Goal: Browse casually

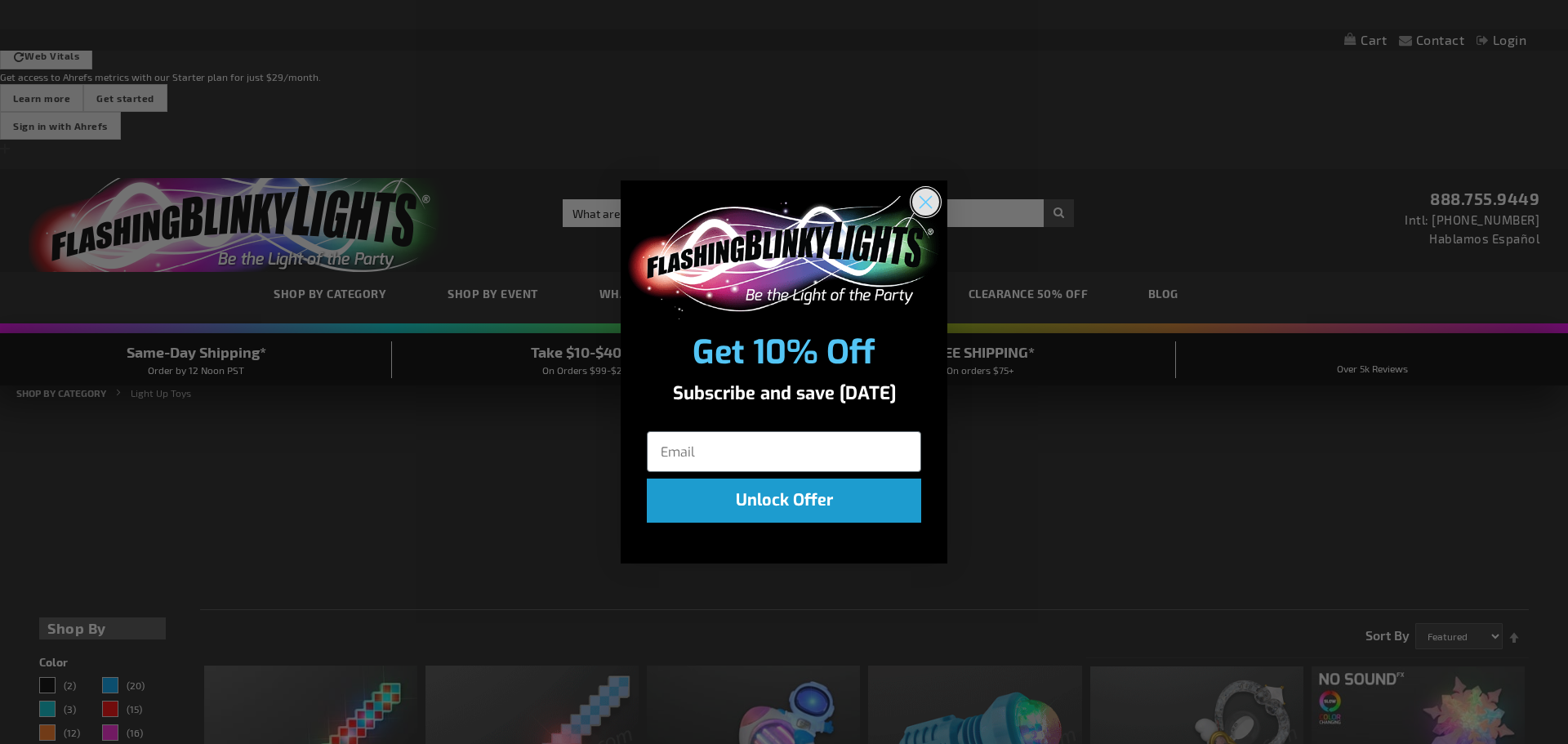
click at [916, 199] on circle "Close dialog" at bounding box center [925, 202] width 27 height 27
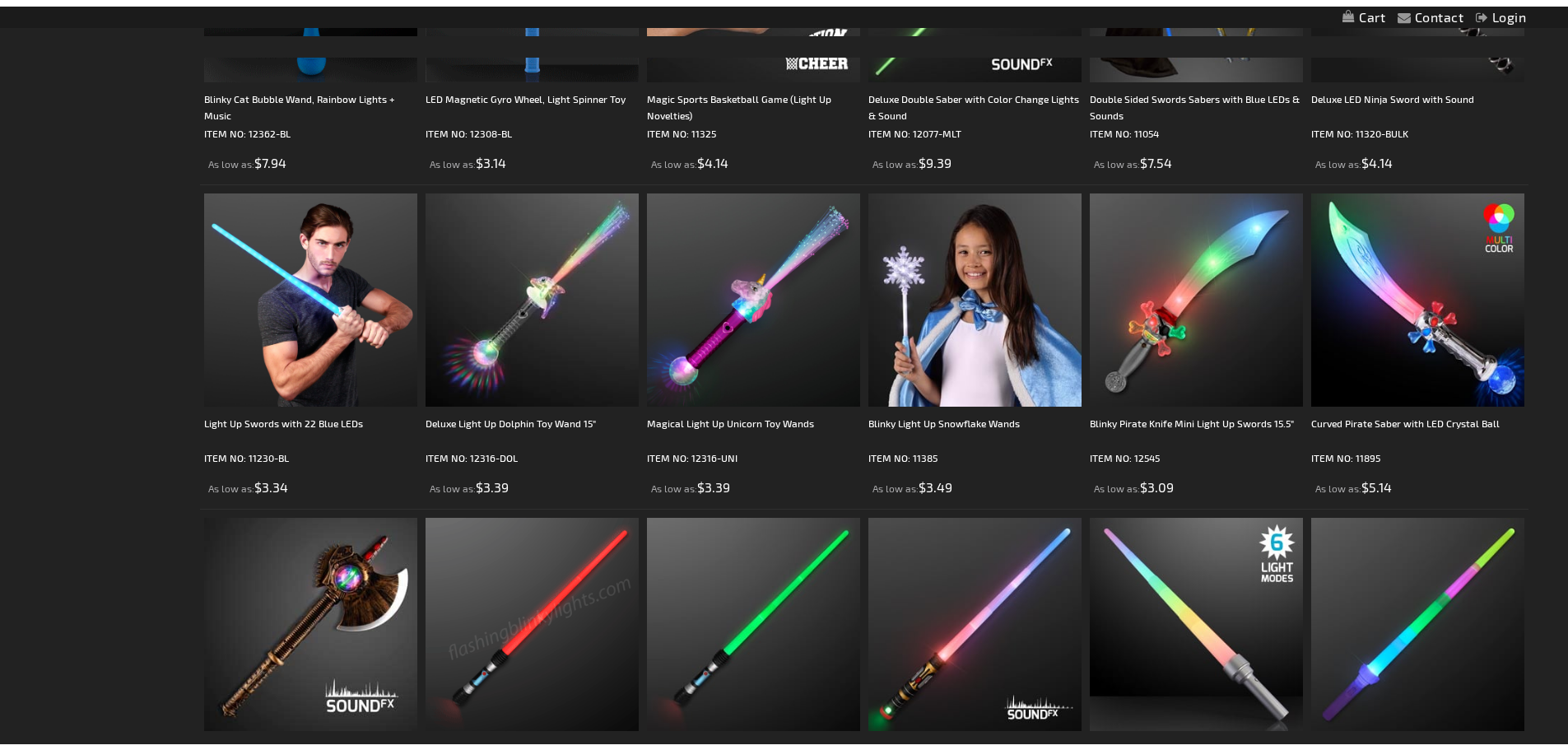
scroll to position [3375, 0]
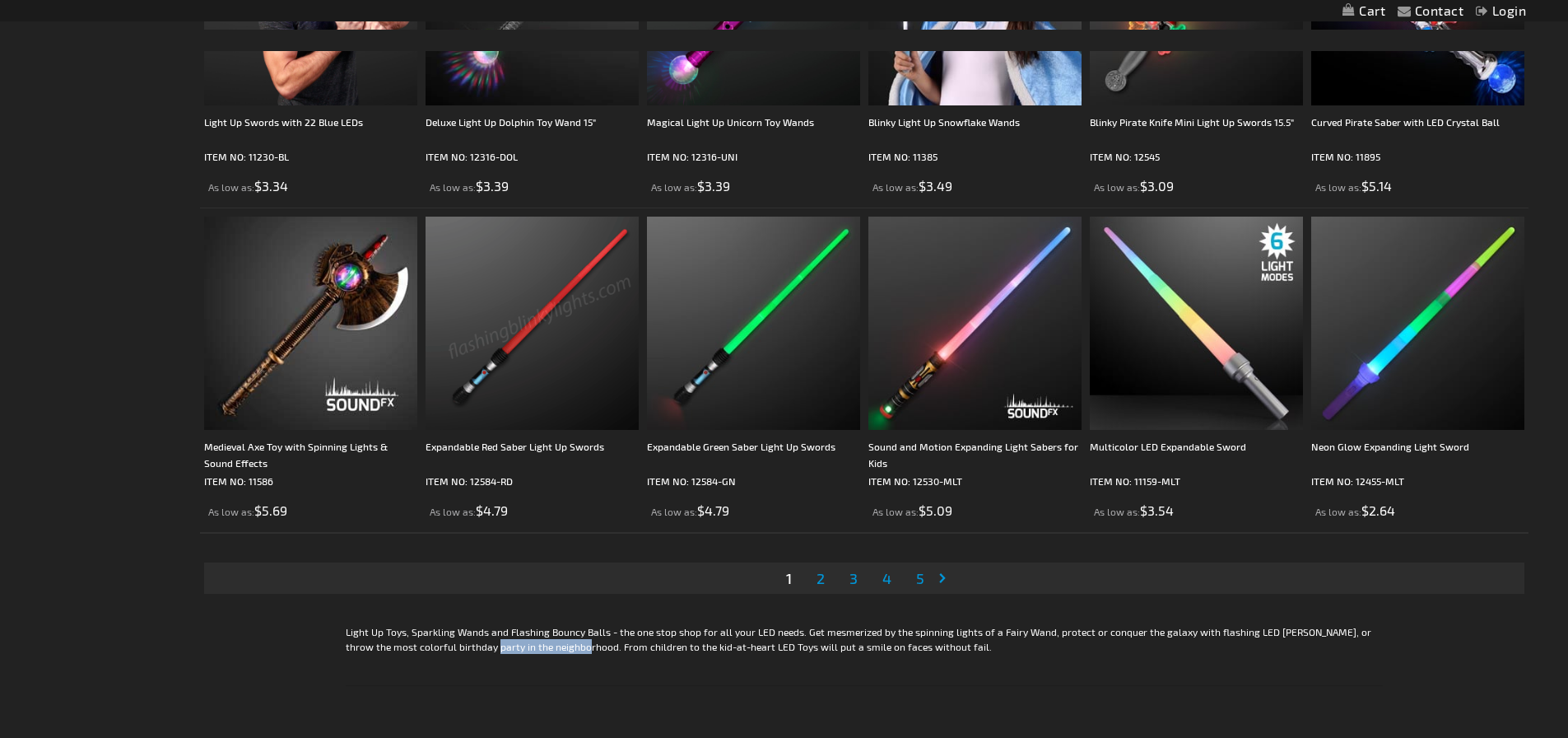
drag, startPoint x: 450, startPoint y: 503, endPoint x: 544, endPoint y: 502, distance: 94.0
click at [544, 624] on p "Light Up Toys, Sparkling Wands and Flashing Bouncy Balls - the one stop shop fo…" at bounding box center [864, 639] width 1037 height 30
drag, startPoint x: 530, startPoint y: 492, endPoint x: 598, endPoint y: 494, distance: 68.0
click at [598, 624] on p "Light Up Toys, Sparkling Wands and Flashing Bouncy Balls - the one stop shop fo…" at bounding box center [864, 639] width 1037 height 30
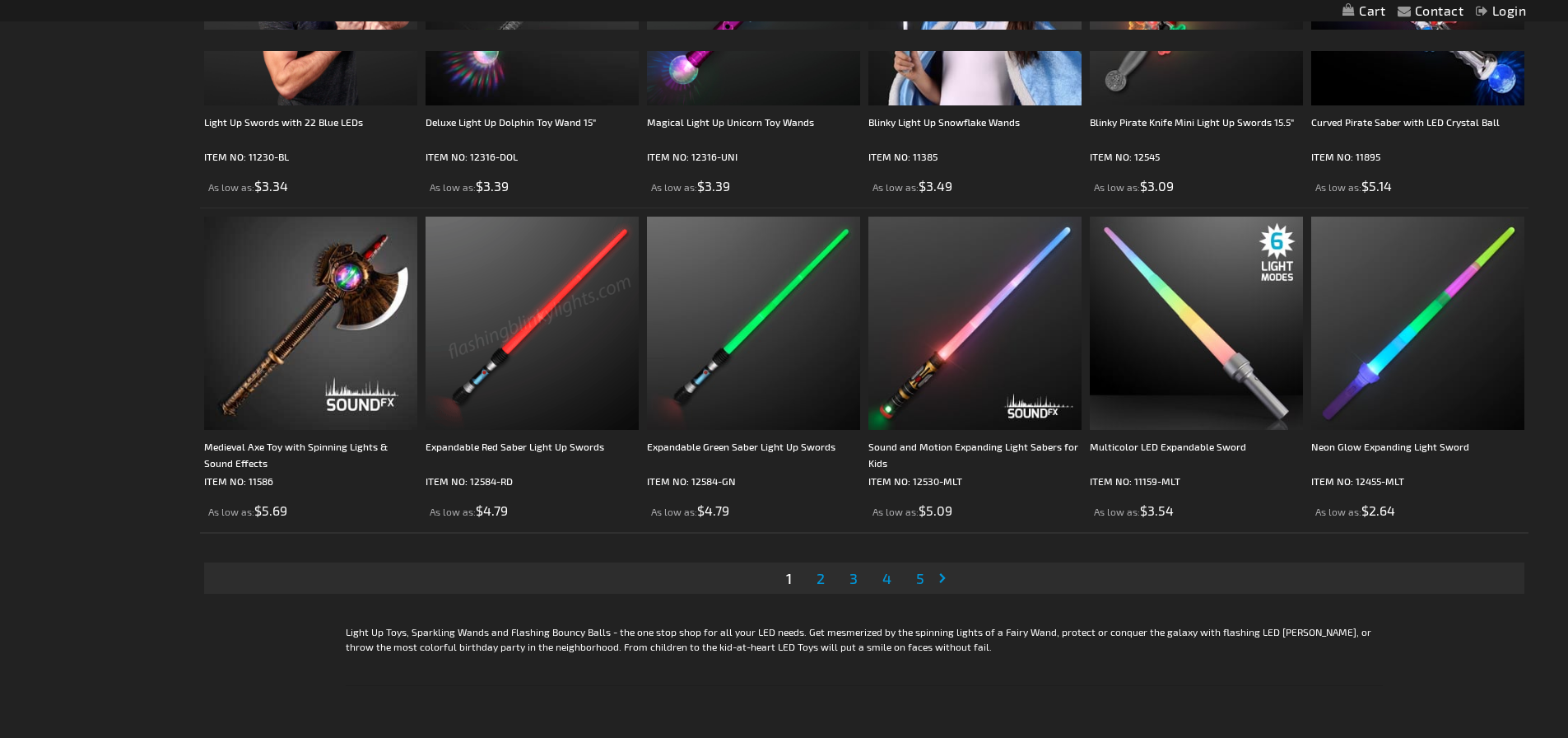
click at [600, 624] on p "Light Up Toys, Sparkling Wands and Flashing Bouncy Balls - the one stop shop fo…" at bounding box center [864, 639] width 1037 height 30
drag, startPoint x: 673, startPoint y: 492, endPoint x: 775, endPoint y: 496, distance: 102.1
click at [762, 624] on p "Light Up Toys, Sparkling Wands and Flashing Bouncy Balls - the one stop shop fo…" at bounding box center [864, 639] width 1037 height 30
click at [788, 624] on p "Light Up Toys, Sparkling Wands and Flashing Bouncy Balls - the one stop shop fo…" at bounding box center [864, 639] width 1037 height 30
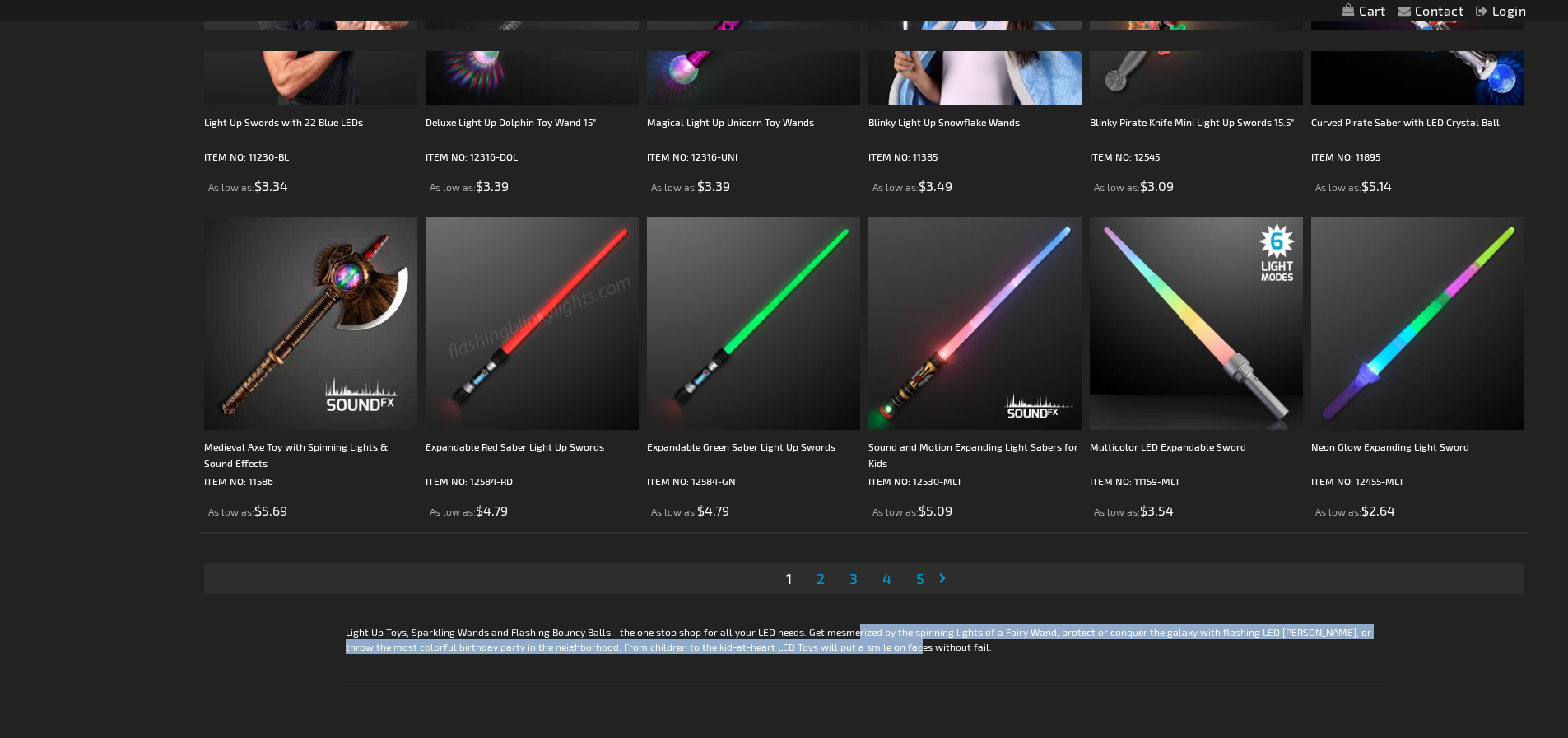
drag, startPoint x: 858, startPoint y: 500, endPoint x: 873, endPoint y: 502, distance: 15.1
click at [868, 624] on p "Light Up Toys, Sparkling Wands and Flashing Bouncy Balls - the one stop shop fo…" at bounding box center [864, 639] width 1037 height 30
click at [873, 624] on p "Light Up Toys, Sparkling Wands and Flashing Bouncy Balls - the one stop shop fo…" at bounding box center [864, 639] width 1037 height 30
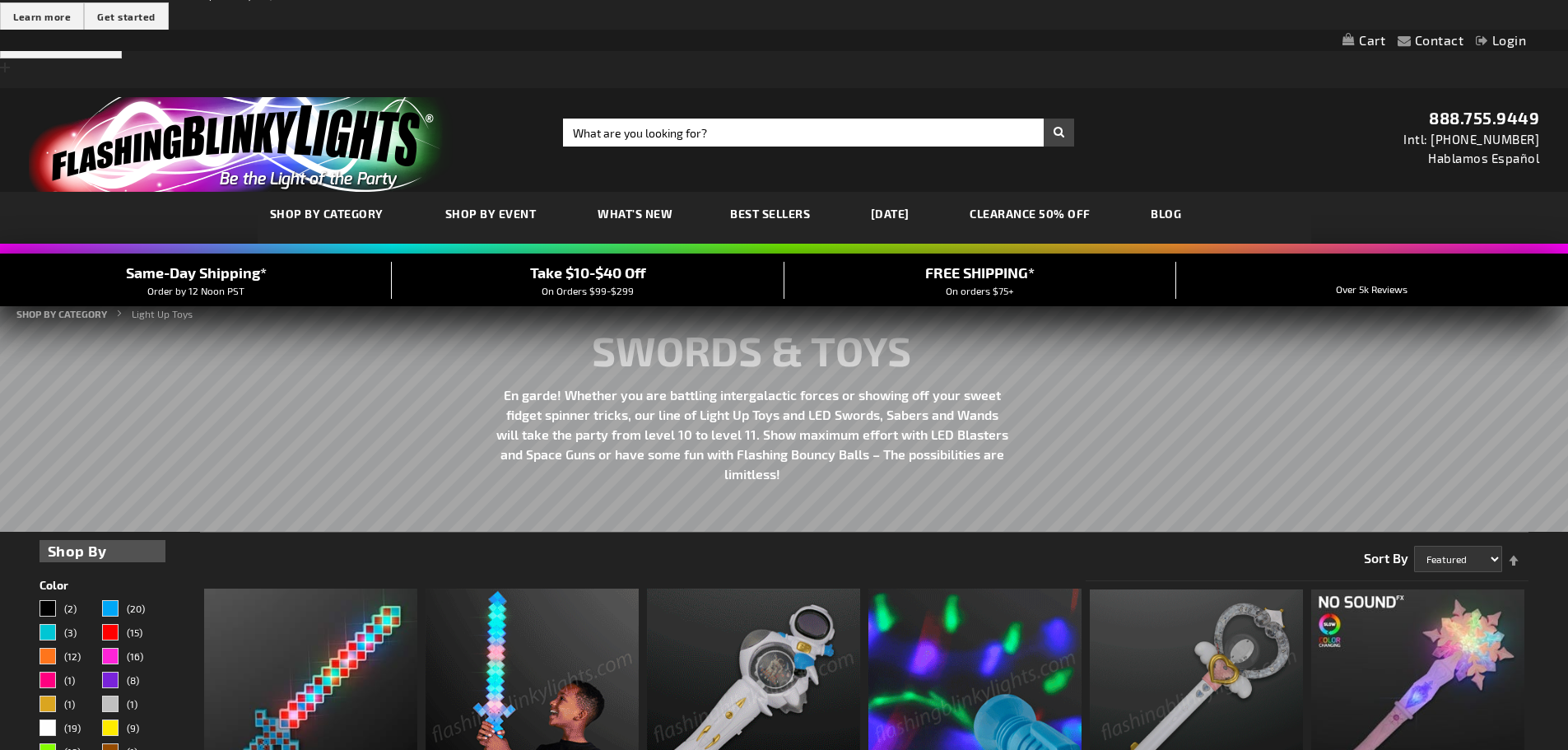
scroll to position [0, 0]
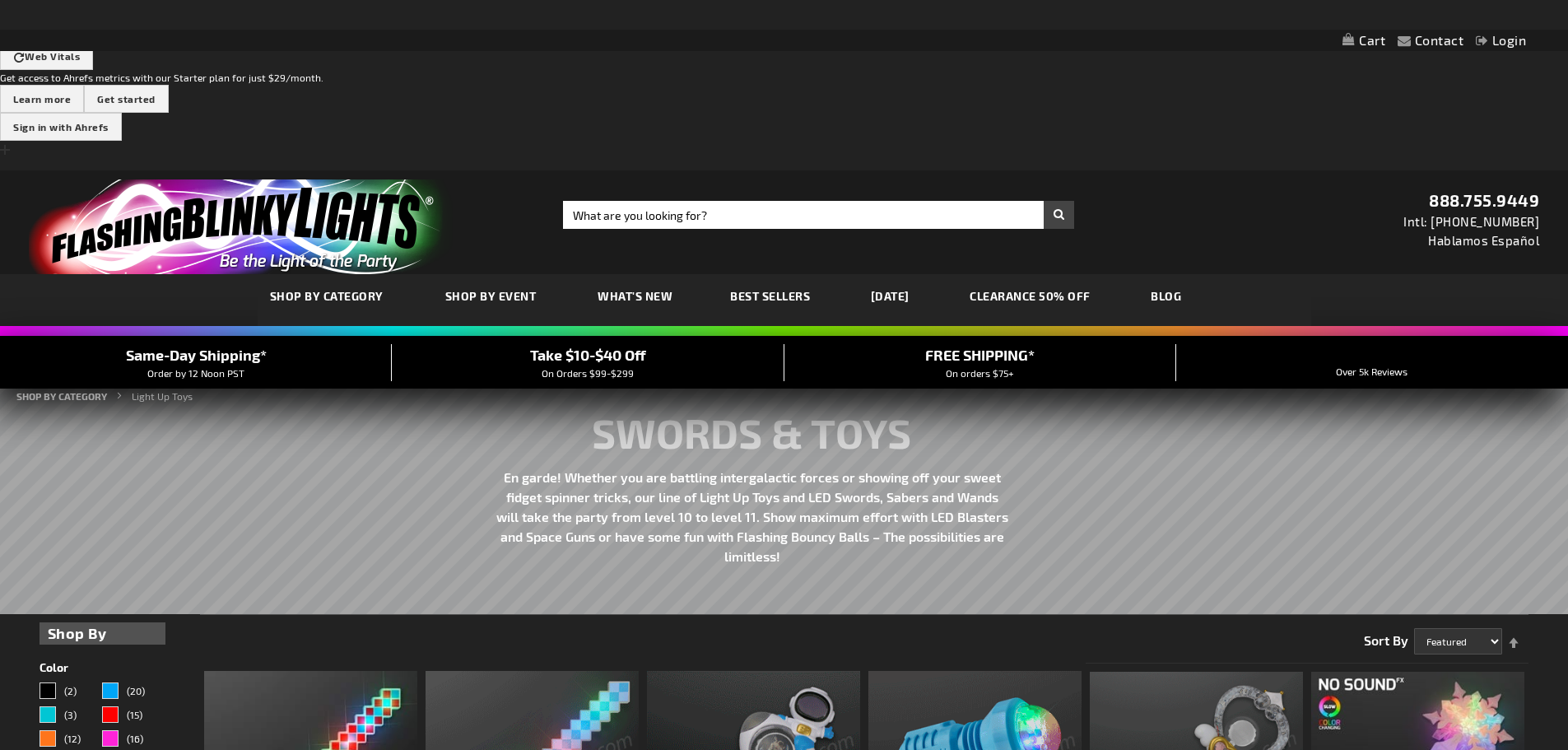
drag, startPoint x: 547, startPoint y: 333, endPoint x: 820, endPoint y: 378, distance: 276.7
click at [820, 467] on rs-layer "En garde! Whether you are battling intergalactic forces or showing off your swe…" at bounding box center [753, 527] width 515 height 120
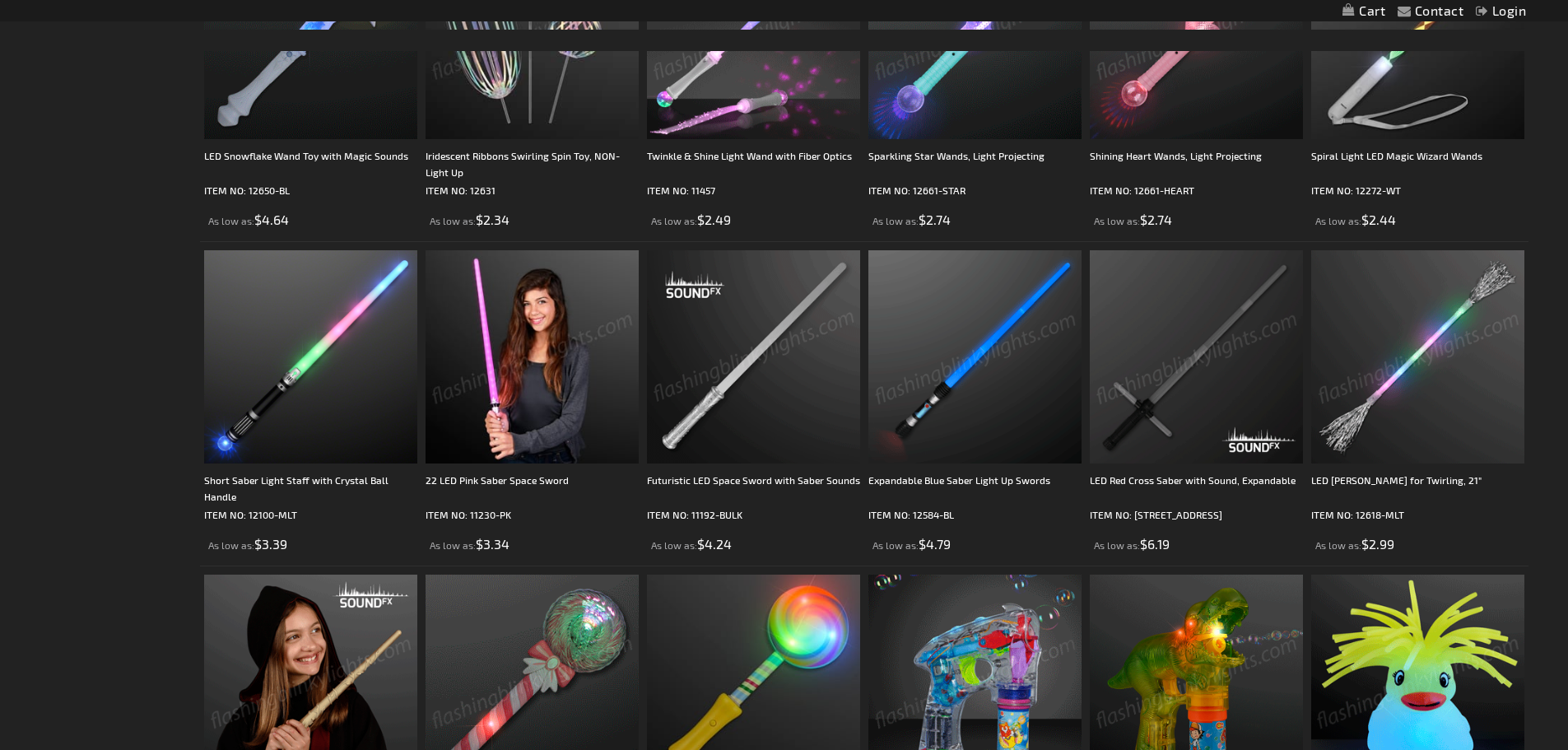
scroll to position [1563, 0]
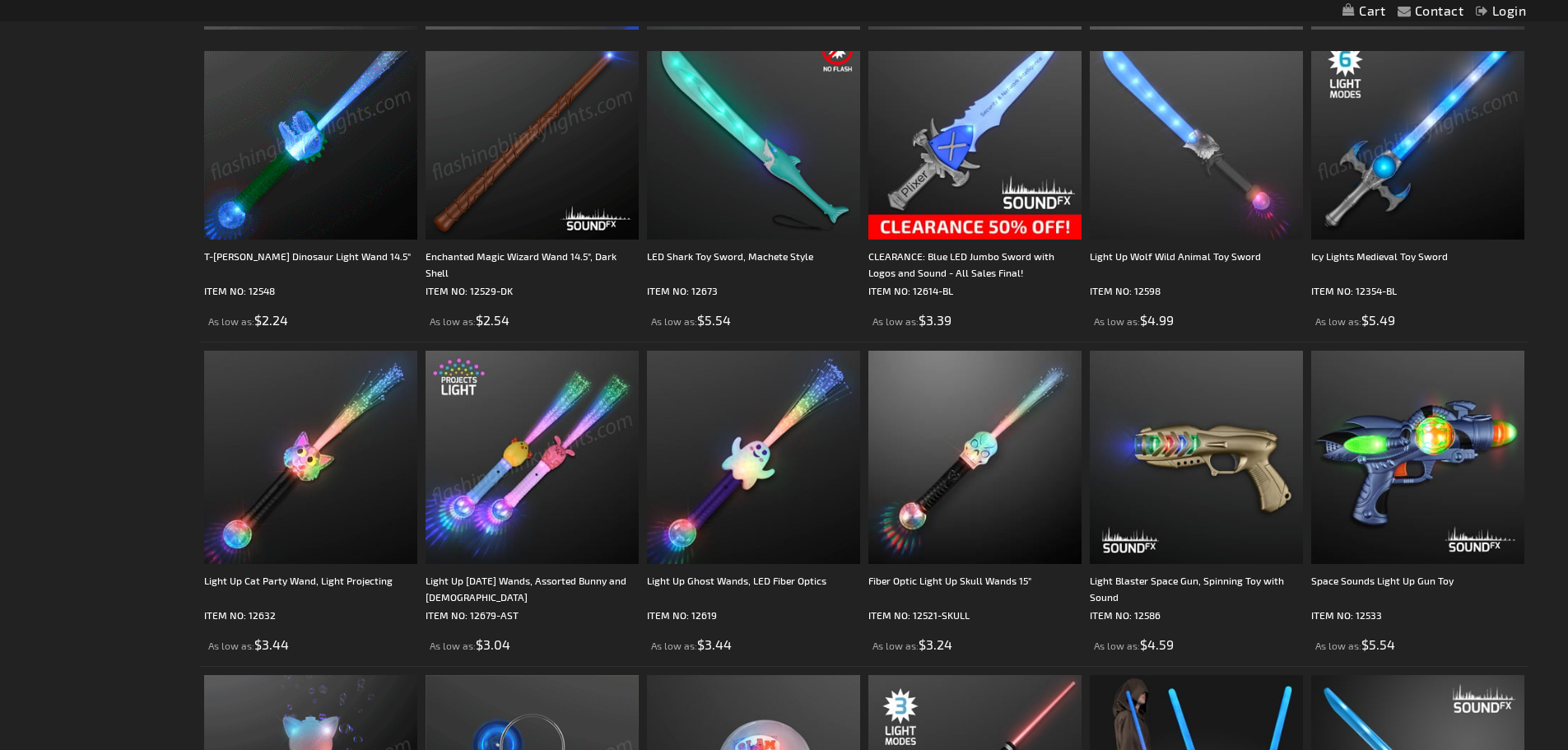
scroll to position [2551, 0]
